Goal: Task Accomplishment & Management: Complete application form

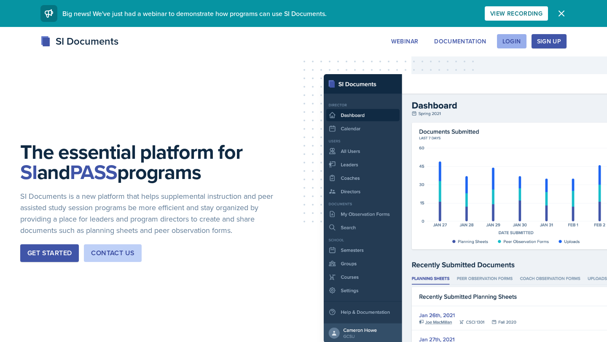
click at [515, 38] on div "Login" at bounding box center [511, 41] width 19 height 7
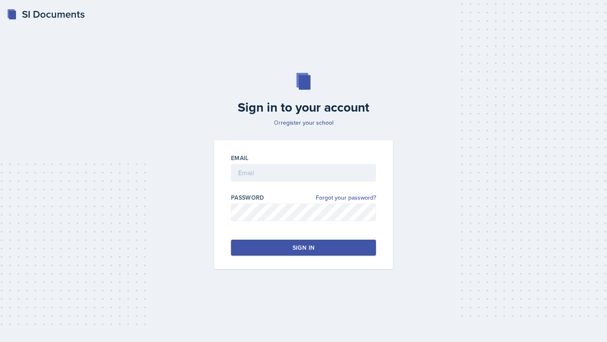
click at [246, 182] on div at bounding box center [303, 186] width 145 height 8
click at [246, 176] on input "email" at bounding box center [303, 173] width 145 height 18
click at [302, 174] on input "[EMAIL_ADDRESS][DOMAIN_NAME]" at bounding box center [303, 173] width 145 height 18
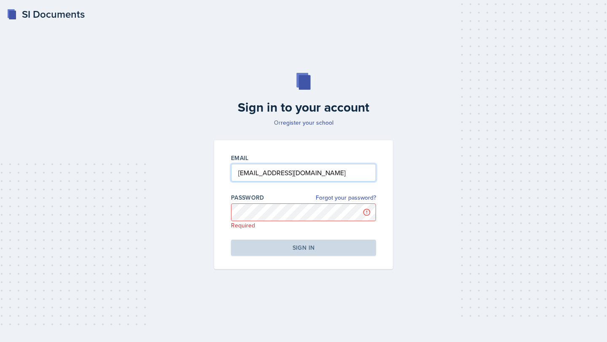
click at [302, 174] on input "[EMAIL_ADDRESS][DOMAIN_NAME]" at bounding box center [303, 173] width 145 height 18
type input "[EMAIL_ADDRESS][DOMAIN_NAME]"
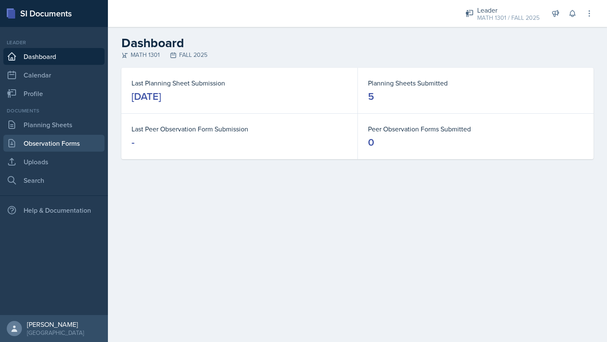
click at [56, 139] on link "Observation Forms" at bounding box center [53, 143] width 101 height 17
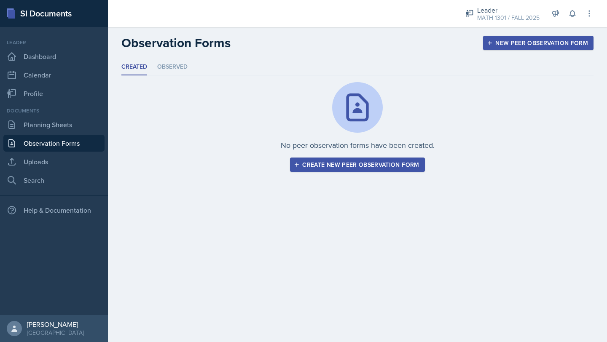
click at [369, 162] on div "Create new peer observation form" at bounding box center [356, 164] width 123 height 7
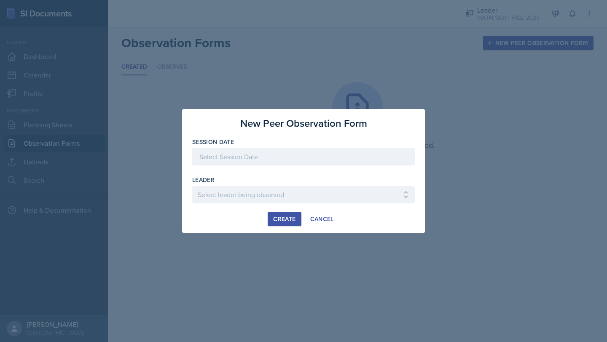
click at [322, 160] on div at bounding box center [303, 157] width 222 height 18
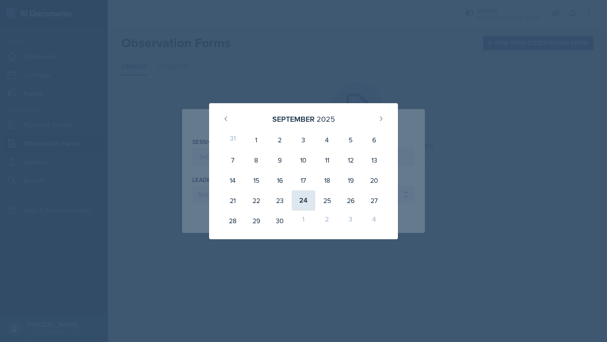
click at [308, 199] on div "24" at bounding box center [303, 200] width 24 height 20
type input "[DATE]"
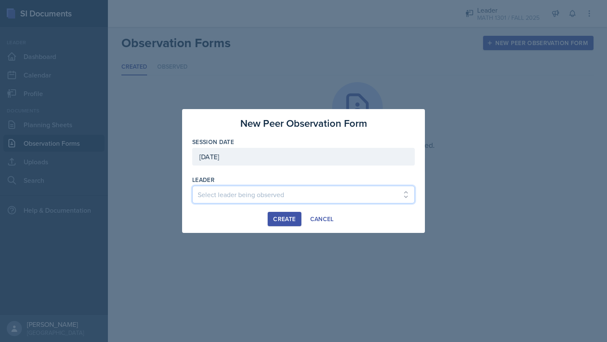
click at [241, 194] on select "Select leader being observed [PERSON_NAME] / BIOL 1301 / COP #5 - Mercury [PERS…" at bounding box center [303, 195] width 222 height 18
select select "86aa393b-0cd7-4fcf-9510-aa4d38143e82"
click at [192, 186] on select "Select leader being observed [PERSON_NAME] / BIOL 1301 / COP #5 - Mercury [PERS…" at bounding box center [303, 195] width 222 height 18
click at [286, 220] on div "Create" at bounding box center [284, 219] width 22 height 7
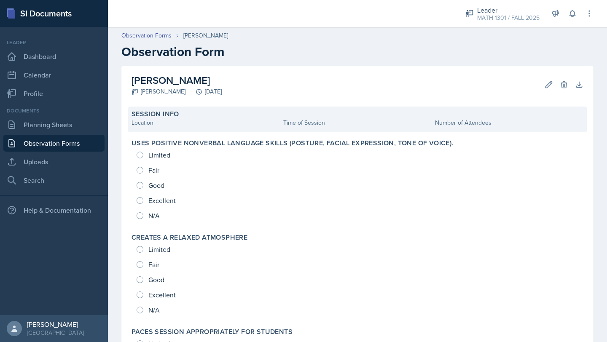
scroll to position [47, 0]
